Goal: Information Seeking & Learning: Learn about a topic

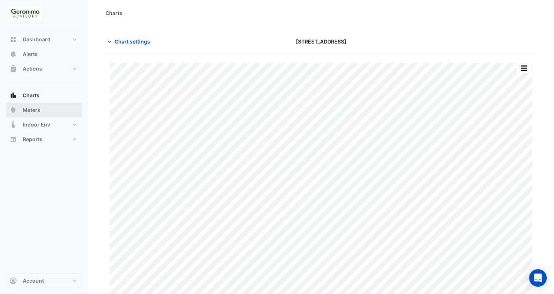
click at [37, 113] on span "Meters" at bounding box center [32, 109] width 18 height 7
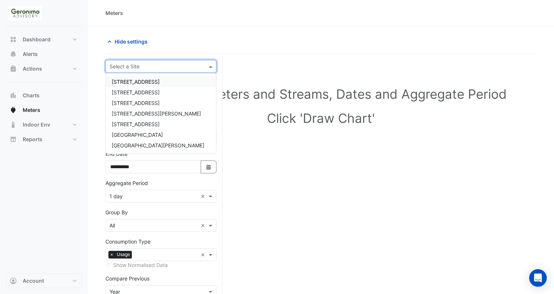
click at [146, 64] on input "text" at bounding box center [153, 67] width 88 height 8
click at [143, 81] on span "[STREET_ADDRESS]" at bounding box center [136, 82] width 48 height 6
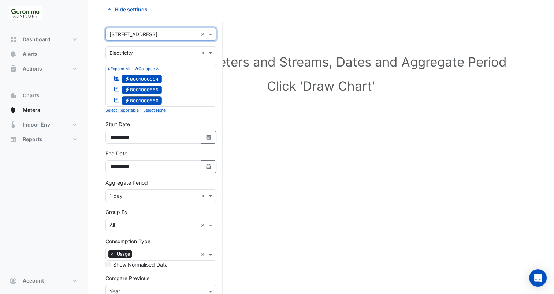
scroll to position [33, 0]
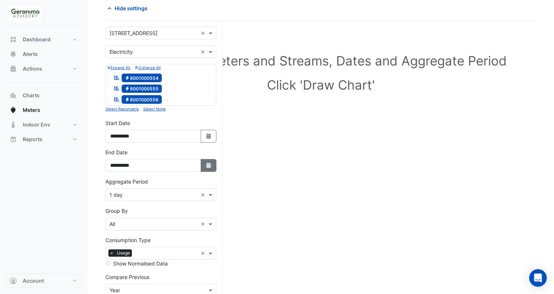
click at [208, 159] on button "Select Date" at bounding box center [209, 165] width 16 height 13
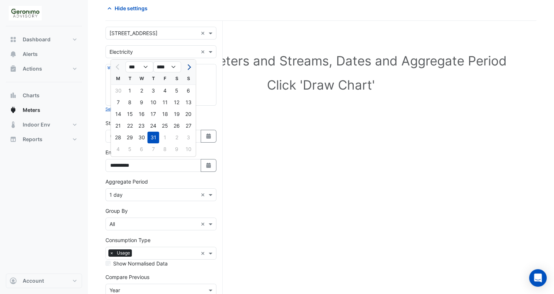
click at [184, 65] on button "Next month" at bounding box center [188, 67] width 9 height 12
select select "*"
click at [190, 138] on div "31" at bounding box center [189, 138] width 12 height 12
type input "**********"
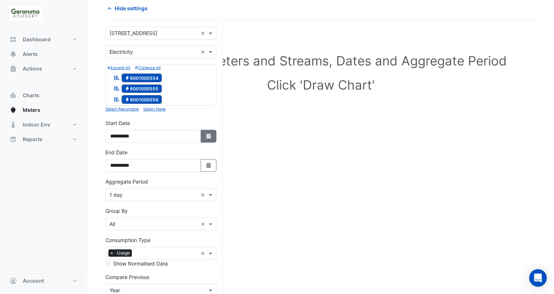
click at [209, 134] on icon "button" at bounding box center [208, 136] width 4 height 5
select select "*"
select select "****"
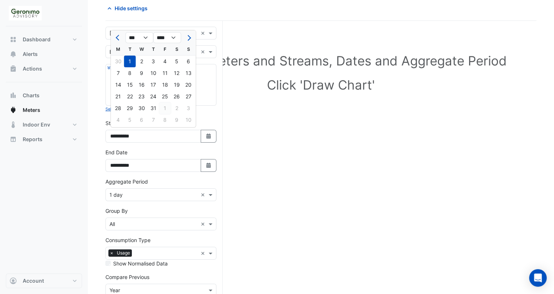
click at [165, 103] on div "1" at bounding box center [165, 108] width 12 height 12
type input "**********"
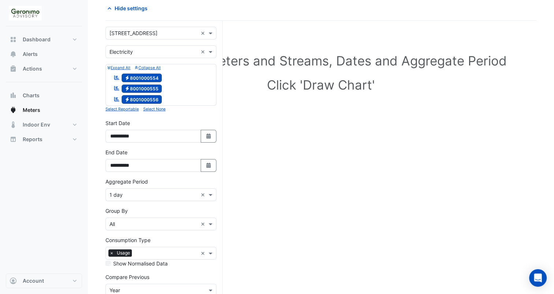
scroll to position [85, 0]
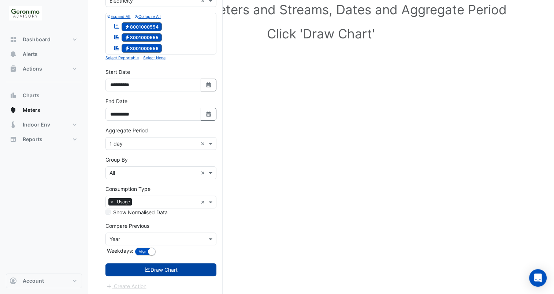
click at [139, 266] on button "Draw Chart" at bounding box center [160, 269] width 111 height 13
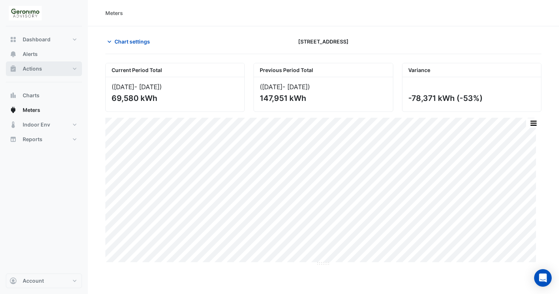
click at [38, 70] on span "Actions" at bounding box center [32, 68] width 19 height 7
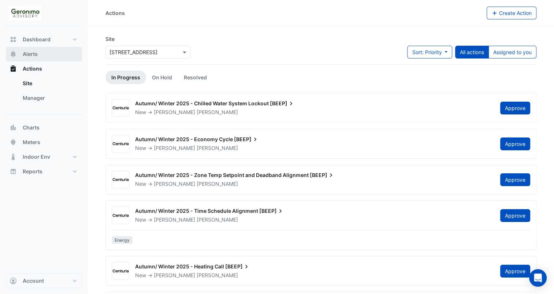
click at [36, 53] on span "Alerts" at bounding box center [30, 53] width 15 height 7
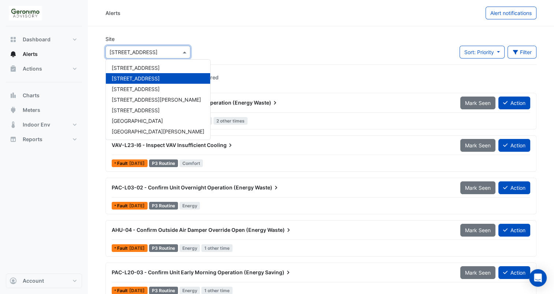
click at [160, 50] on input "text" at bounding box center [140, 53] width 62 height 8
click at [150, 65] on span "[STREET_ADDRESS]" at bounding box center [136, 68] width 48 height 6
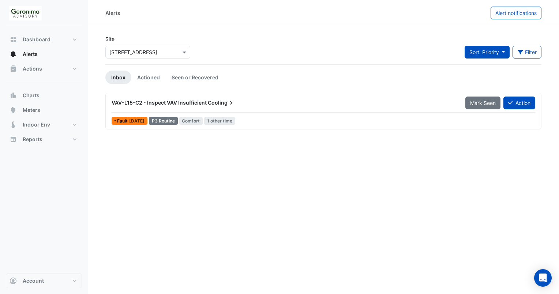
click at [481, 53] on span "Sort: Priority" at bounding box center [484, 52] width 30 height 6
click at [485, 72] on li "Priority" at bounding box center [493, 68] width 58 height 11
click at [139, 80] on link "Actioned" at bounding box center [148, 78] width 34 height 14
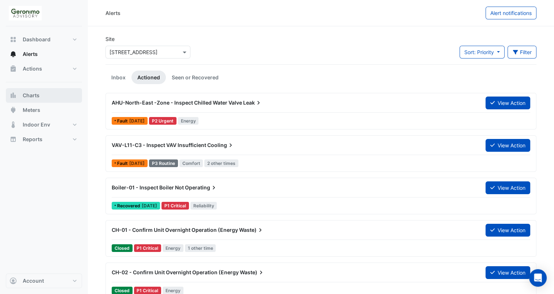
click at [48, 93] on button "Charts" at bounding box center [44, 95] width 76 height 15
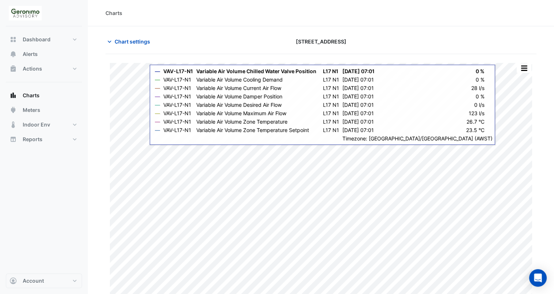
type input "**********"
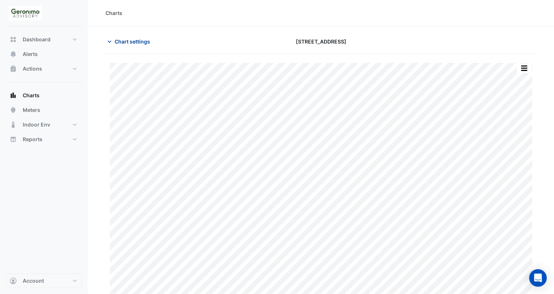
click at [107, 40] on icon "button" at bounding box center [109, 41] width 7 height 7
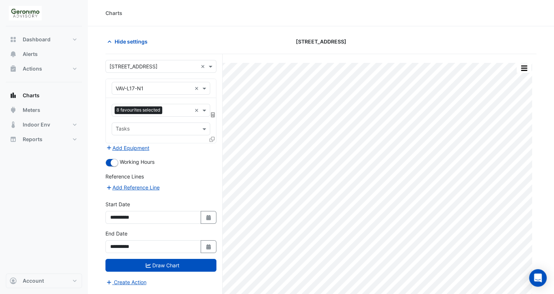
click at [154, 76] on form "**********" at bounding box center [160, 173] width 111 height 226
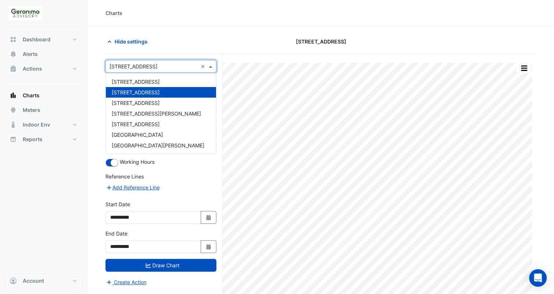
click at [157, 70] on div "Select a Site × [STREET_ADDRESS] ×" at bounding box center [160, 66] width 111 height 13
click at [154, 81] on span "[STREET_ADDRESS]" at bounding box center [136, 82] width 48 height 6
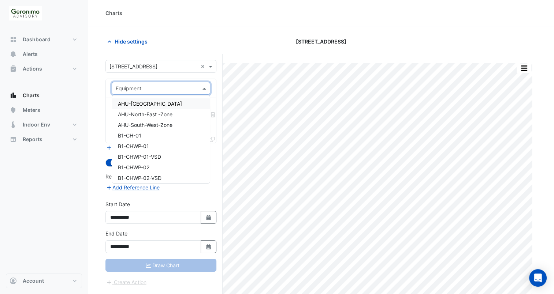
click at [175, 88] on input "text" at bounding box center [154, 89] width 76 height 8
click at [164, 104] on div "AHU-[GEOGRAPHIC_DATA]" at bounding box center [161, 103] width 98 height 11
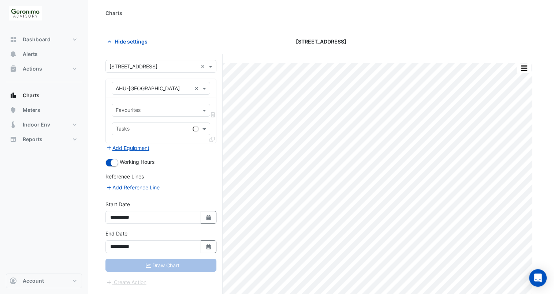
click at [199, 116] on div "Favourites Tasks" at bounding box center [161, 120] width 110 height 45
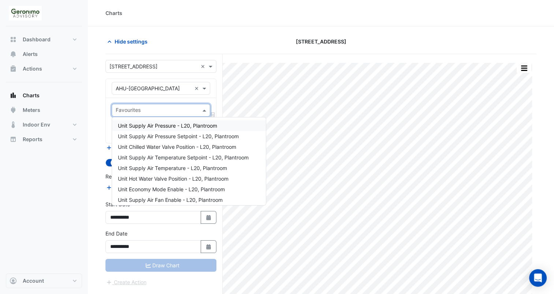
click at [202, 113] on span at bounding box center [205, 110] width 9 height 8
click at [181, 128] on span "Unit Supply Air Pressure - L20, Plantroom" at bounding box center [167, 126] width 99 height 6
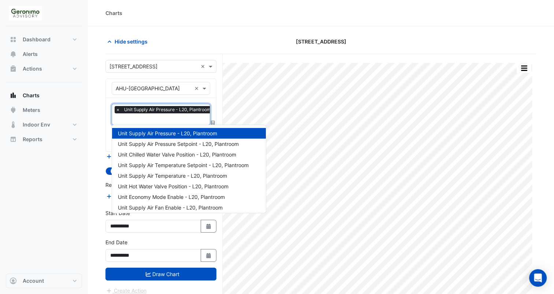
click at [186, 120] on input "text" at bounding box center [165, 120] width 99 height 8
click at [190, 142] on span "Unit Supply Air Pressure Setpoint - L20, Plantroom" at bounding box center [178, 144] width 121 height 6
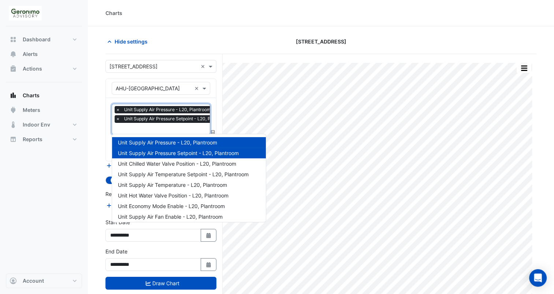
click at [189, 128] on input "text" at bounding box center [174, 129] width 117 height 8
click at [189, 129] on input "text" at bounding box center [174, 129] width 117 height 8
